Goal: Task Accomplishment & Management: Manage account settings

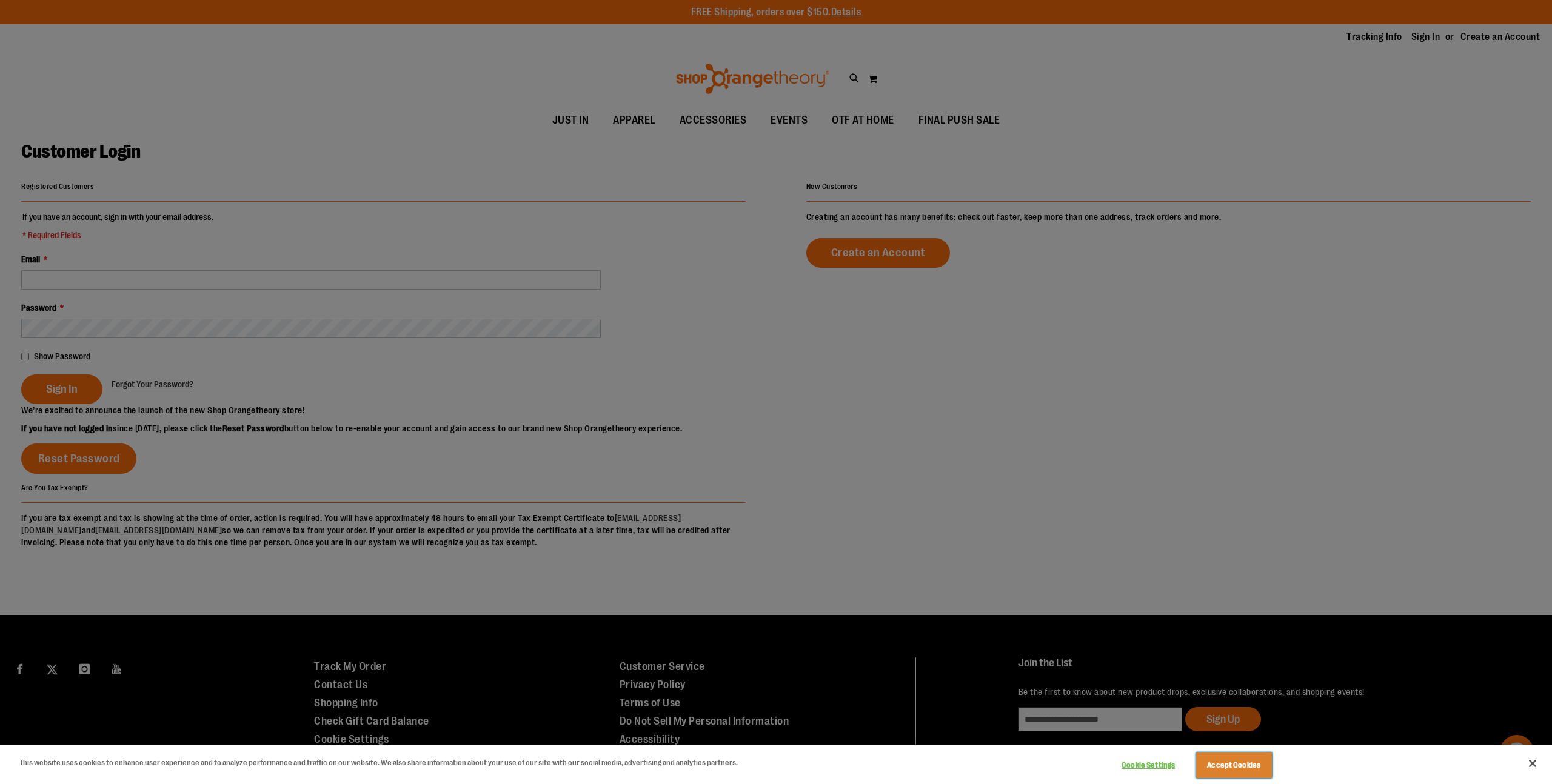
click at [1263, 759] on button "Accept Cookies" at bounding box center [1234, 765] width 76 height 26
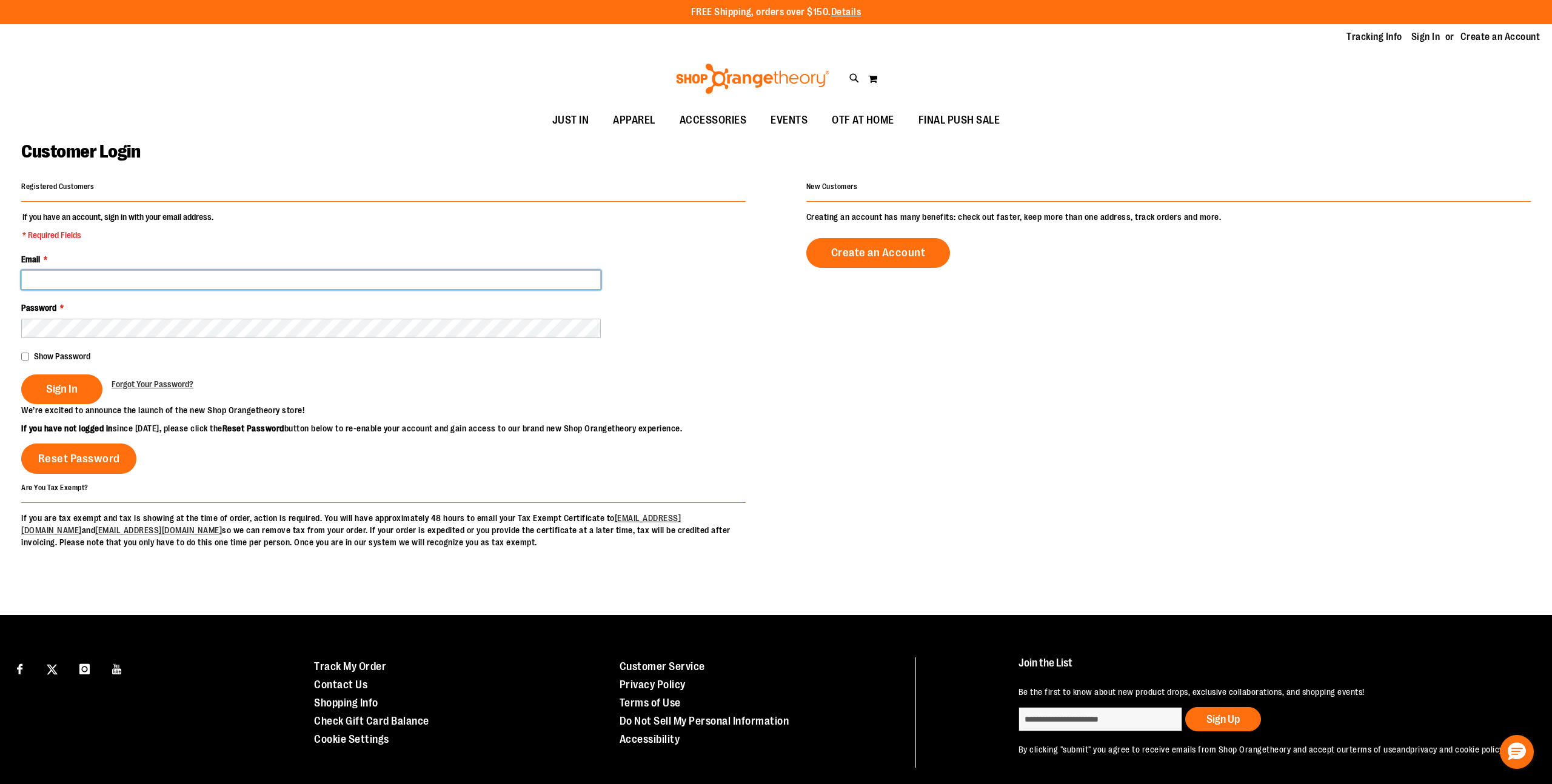
click at [104, 283] on input "Email *" at bounding box center [312, 280] width 580 height 19
type input "**********"
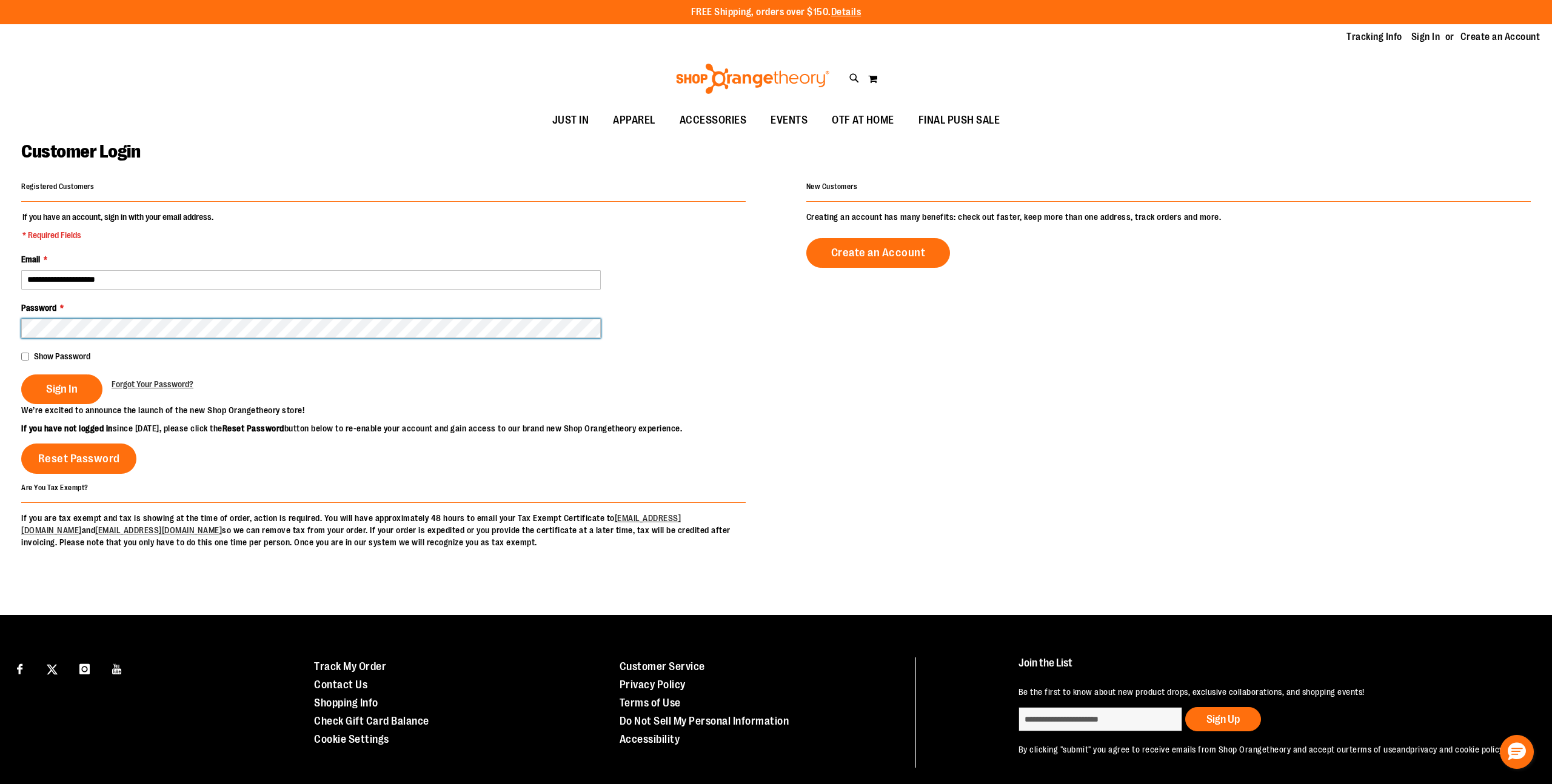
click at [22, 375] on button "Sign In" at bounding box center [62, 389] width 81 height 30
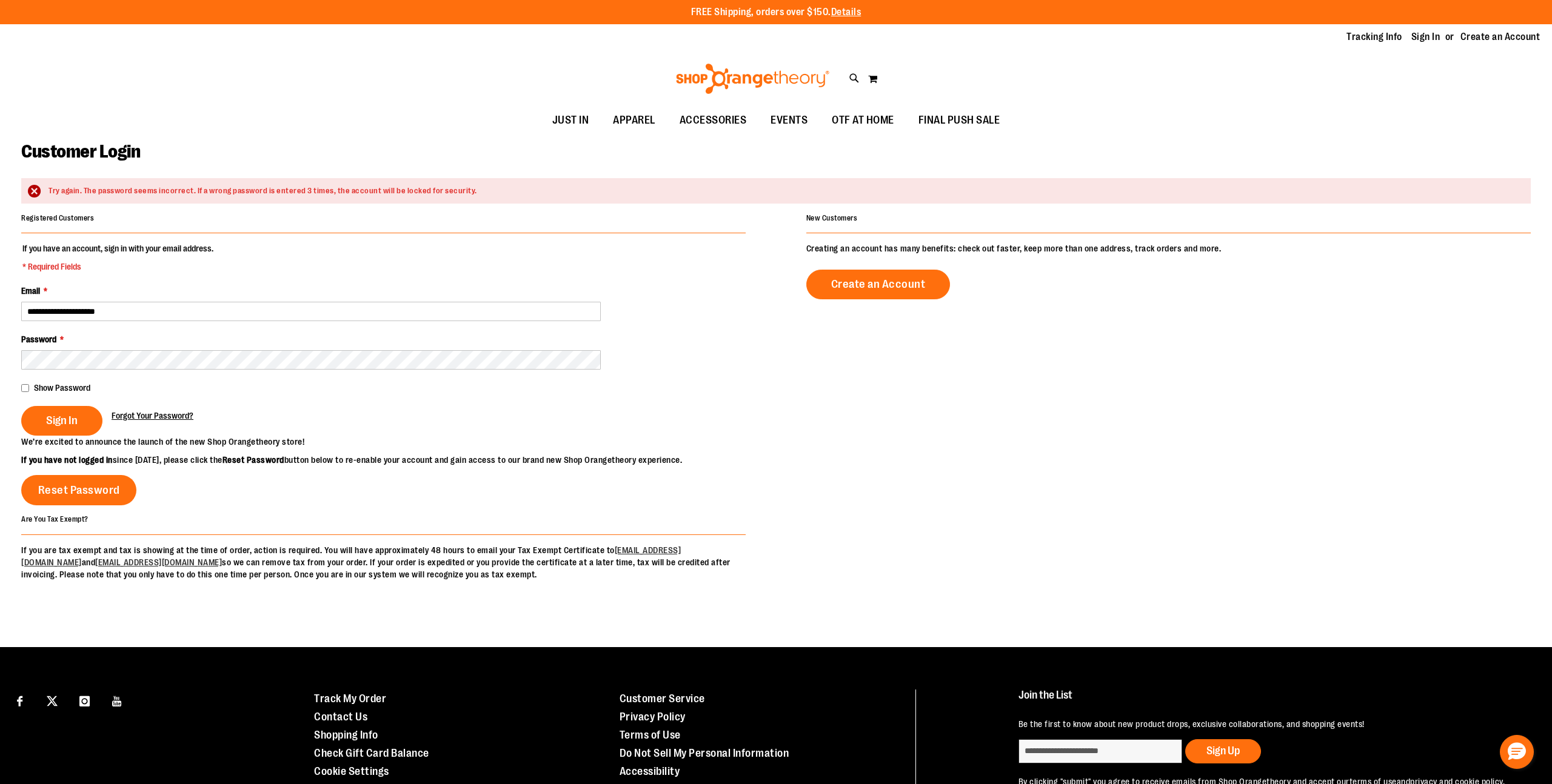
click at [156, 418] on span "Forgot Your Password?" at bounding box center [152, 416] width 82 height 10
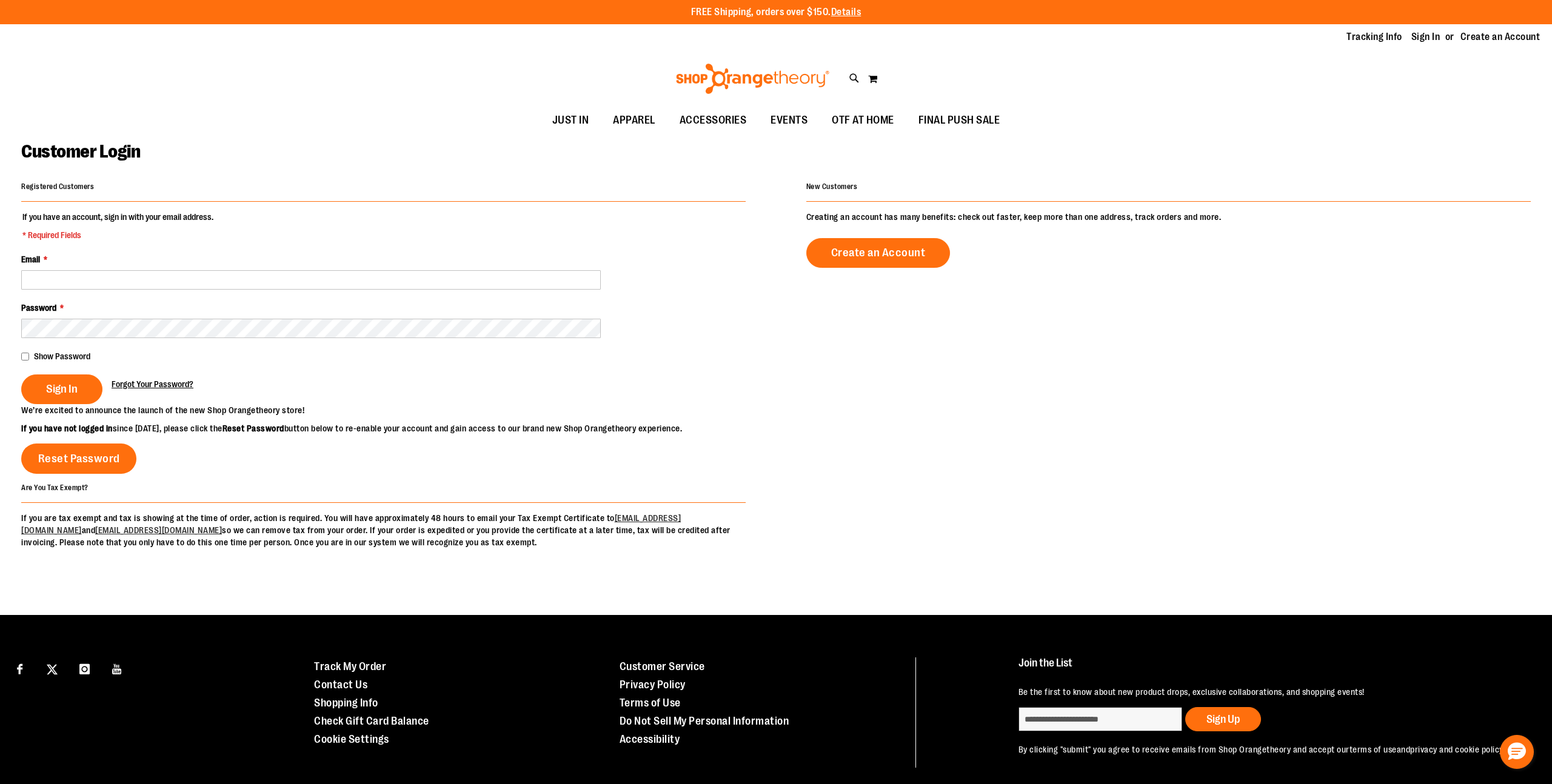
click at [172, 384] on span "Forgot Your Password?" at bounding box center [152, 384] width 82 height 10
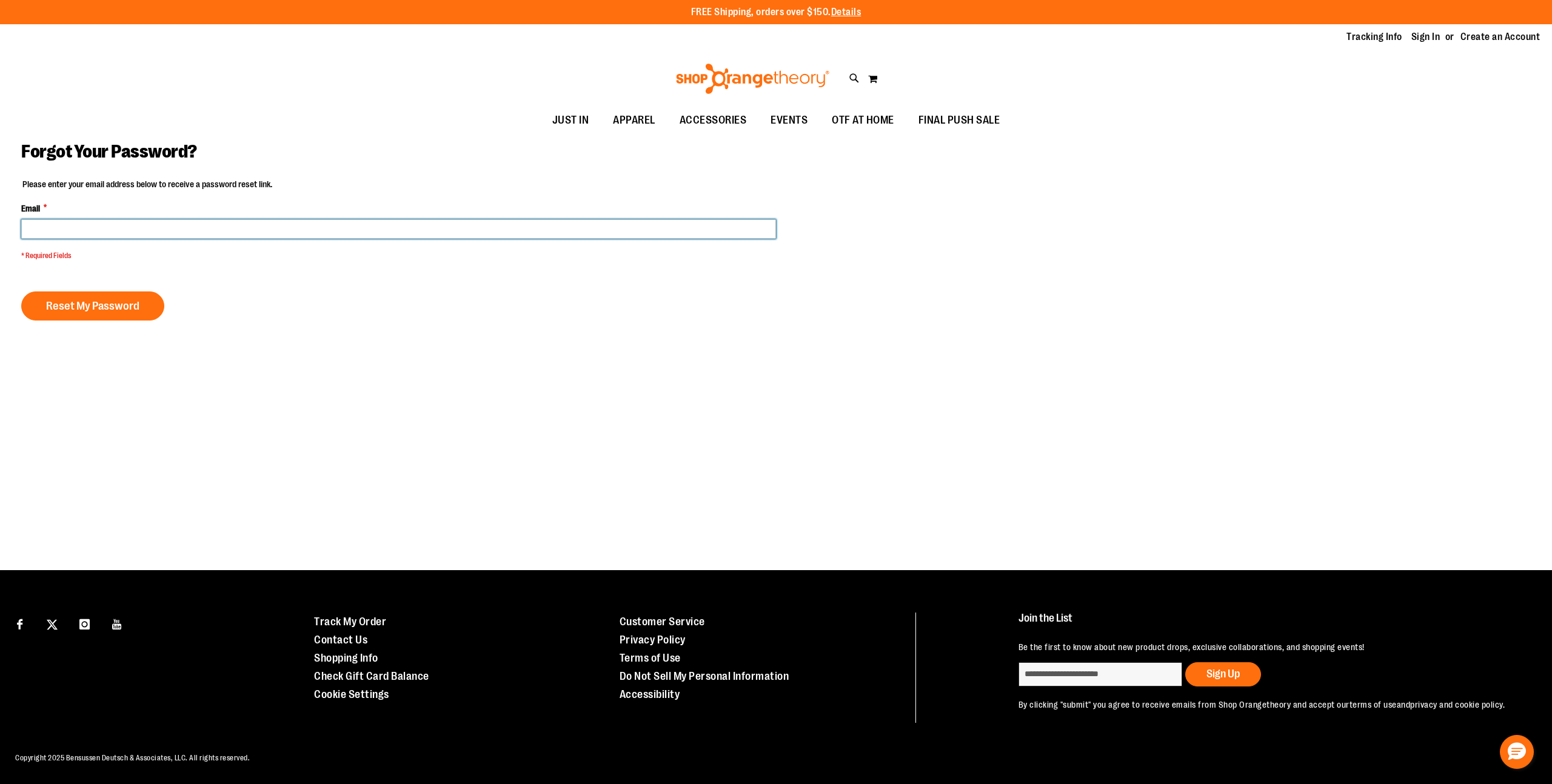
click at [129, 234] on input "Email *" at bounding box center [398, 229] width 754 height 19
type input "**********"
click at [22, 291] on button "Reset My Password" at bounding box center [93, 306] width 143 height 29
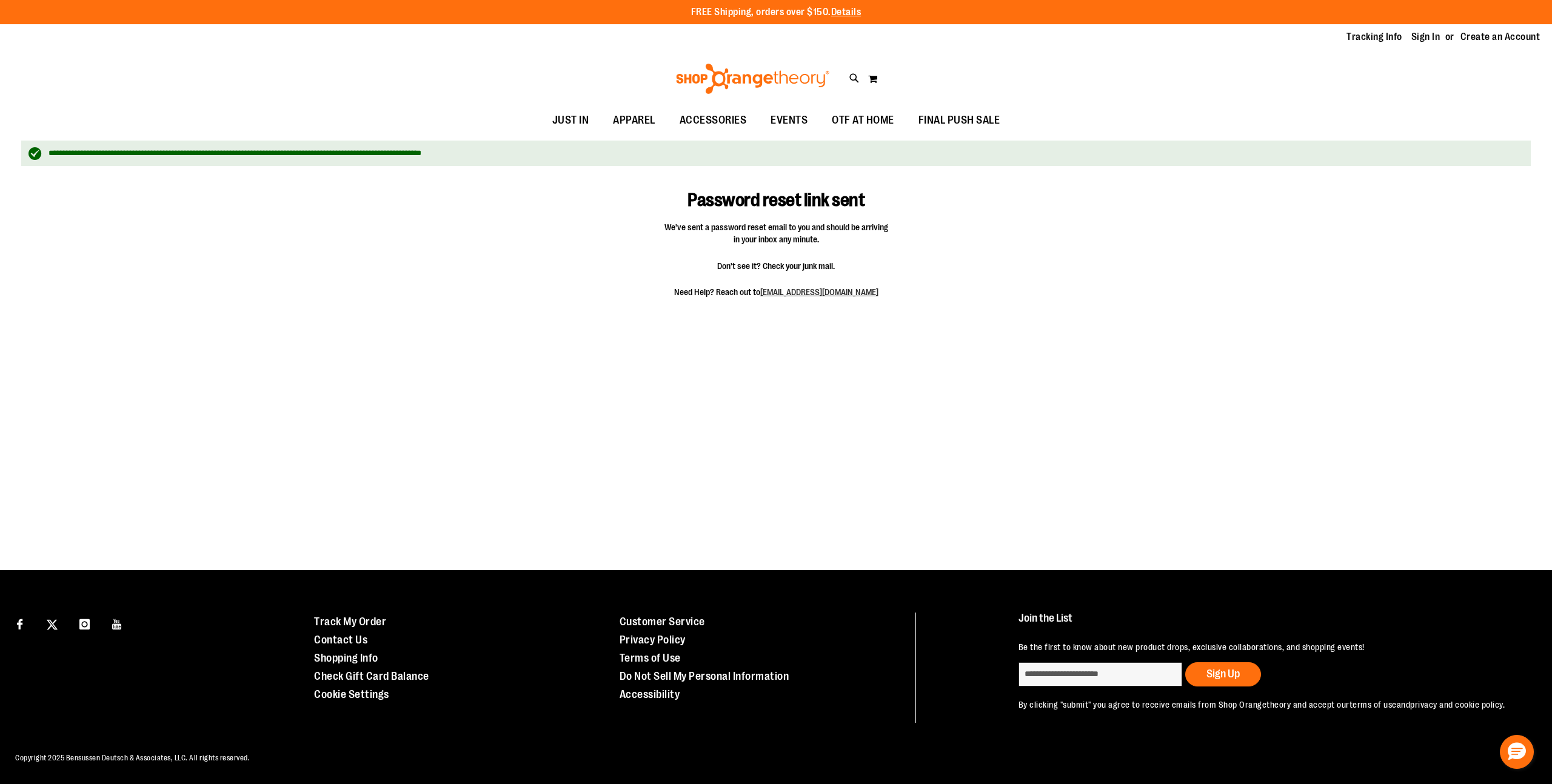
click at [793, 267] on span "Don't see it? Check your junk mail." at bounding box center [776, 266] width 225 height 12
drag, startPoint x: 905, startPoint y: 291, endPoint x: 765, endPoint y: 291, distance: 140.0
click at [765, 291] on fieldset "Password reset link sent We've sent a password reset email to you and should be…" at bounding box center [776, 243] width 283 height 140
copy link "[EMAIL_ADDRESS][DOMAIN_NAME]"
